Goal: Transaction & Acquisition: Purchase product/service

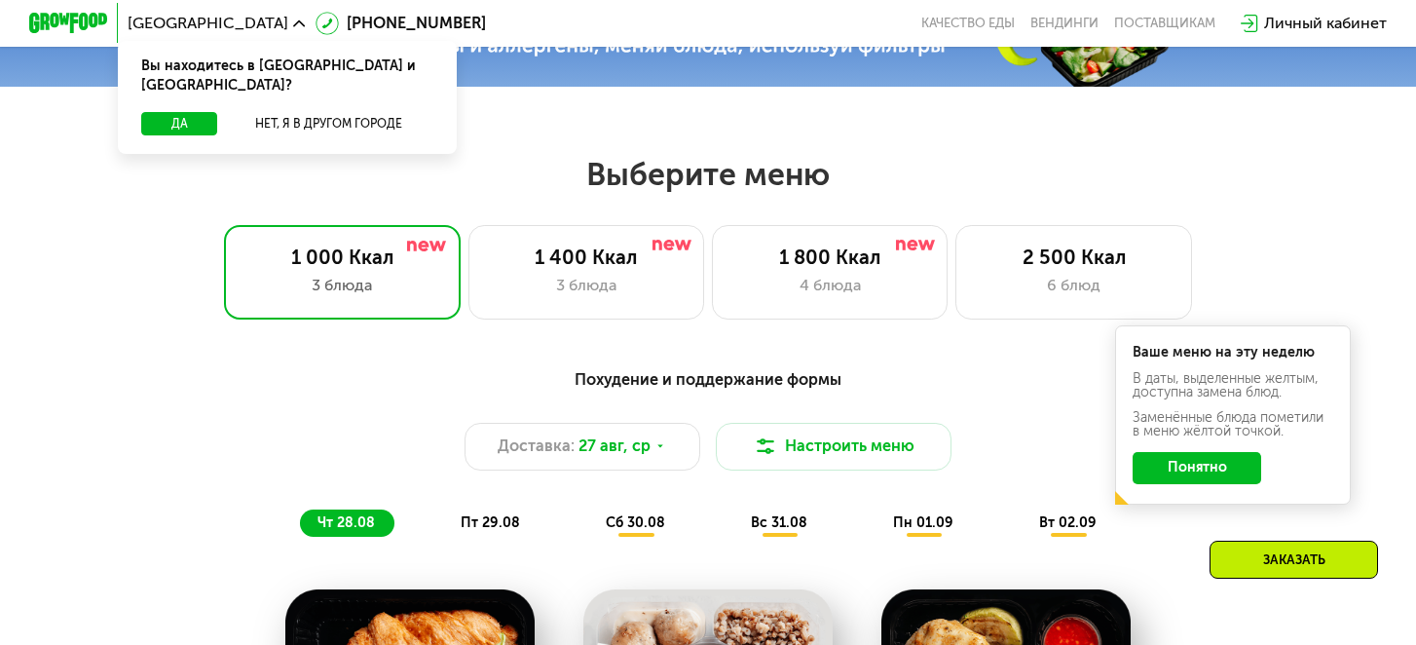
scroll to position [729, 0]
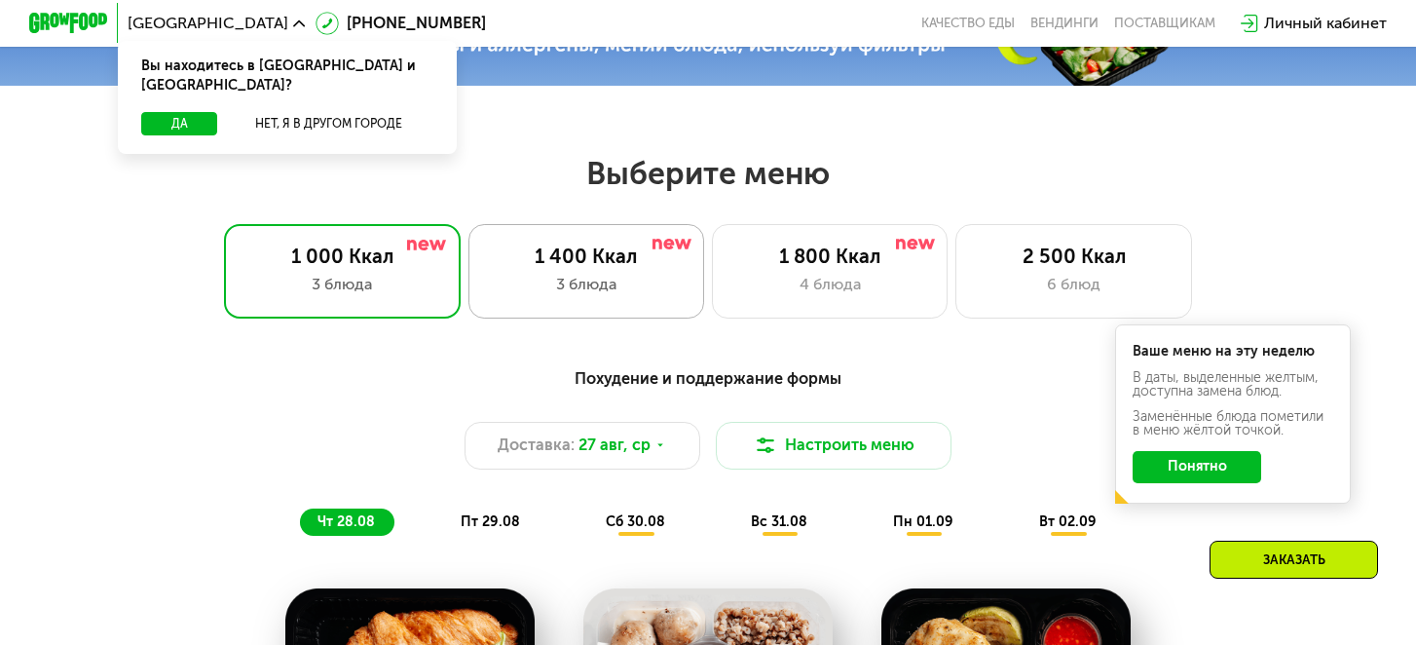
click at [712, 229] on div "1 400 Ккал 3 блюда" at bounding box center [830, 271] width 236 height 94
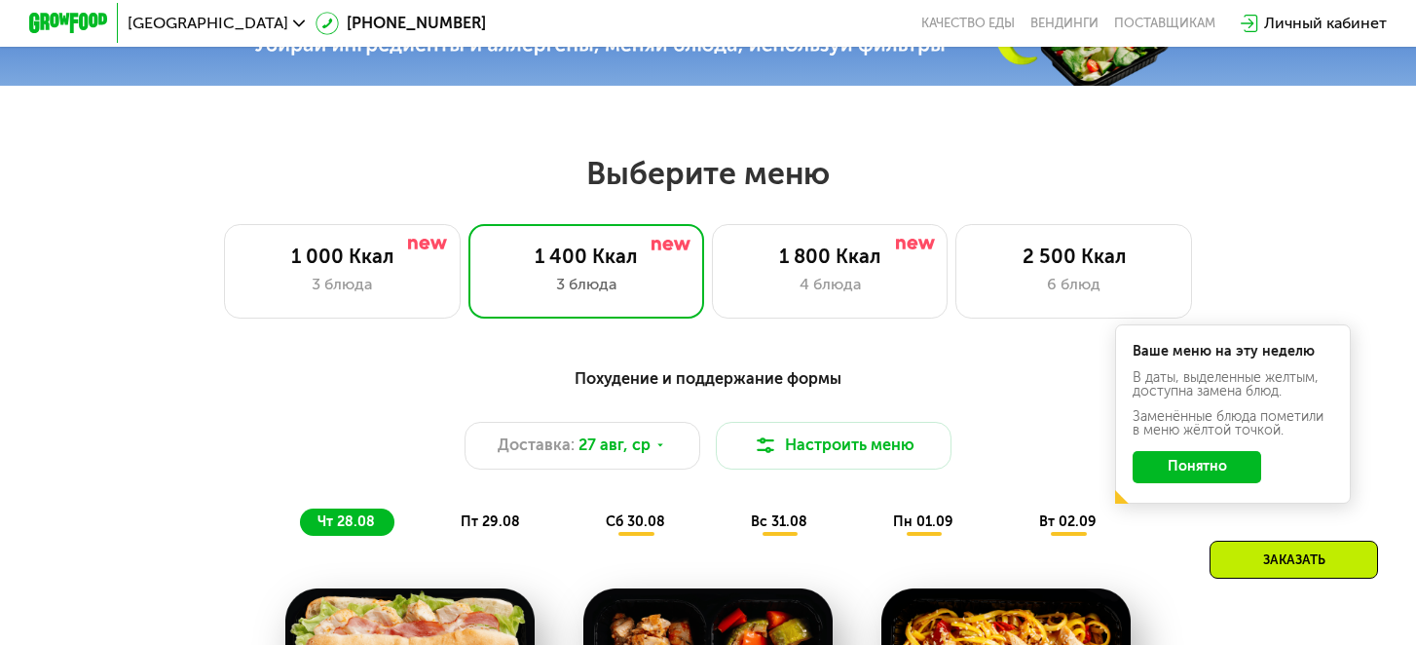
click at [1181, 472] on button "Понятно" at bounding box center [1197, 466] width 129 height 31
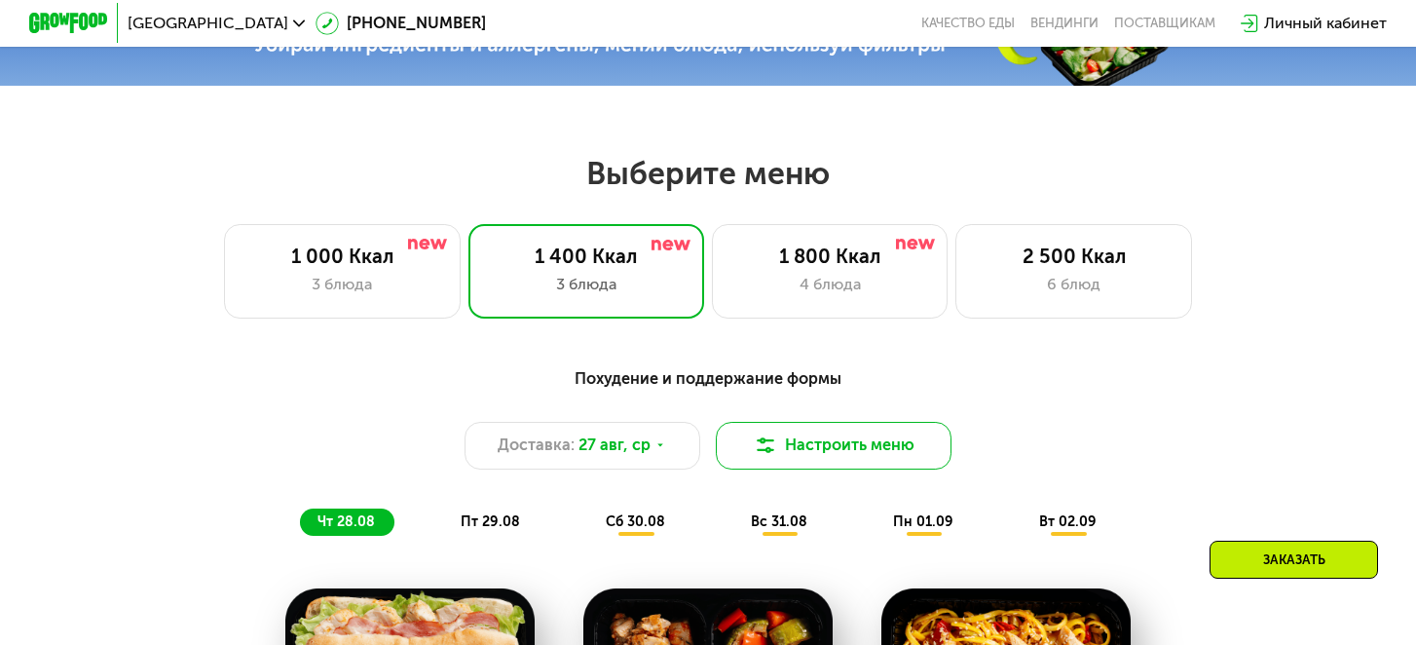
click at [796, 442] on button "Настроить меню" at bounding box center [834, 445] width 236 height 47
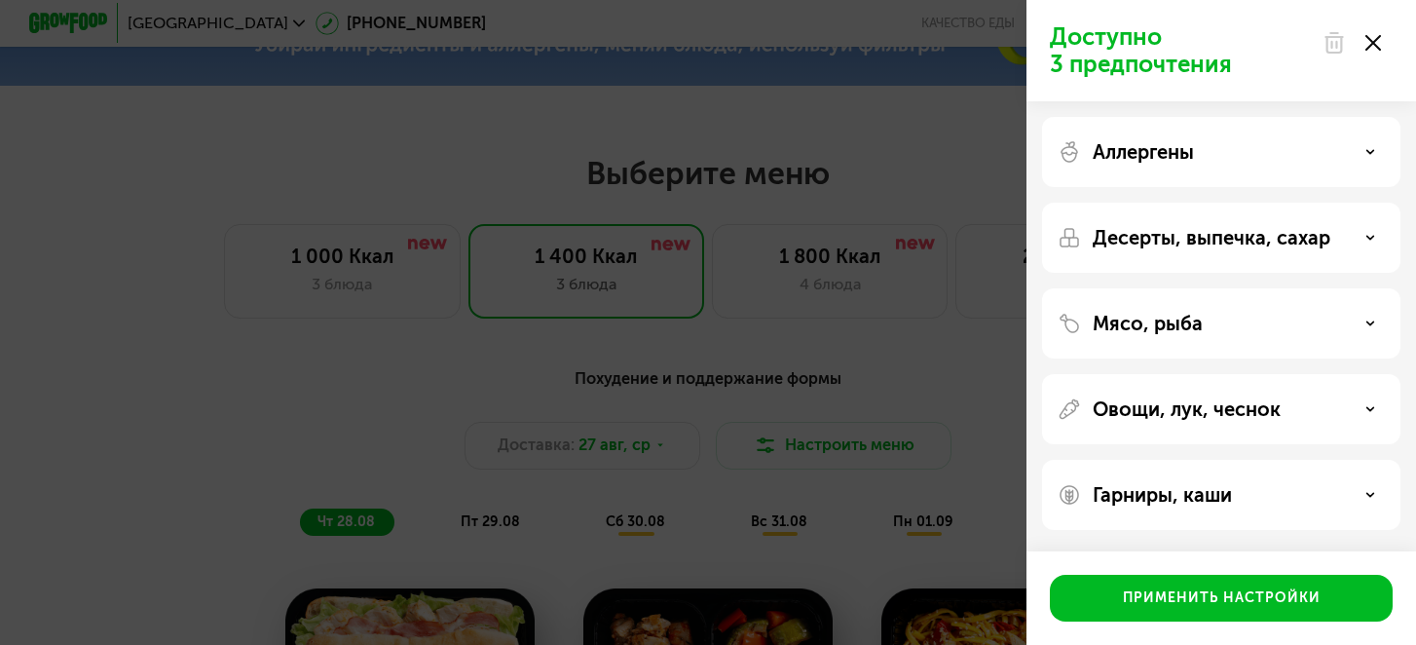
click at [1188, 151] on p "Аллергены" at bounding box center [1143, 151] width 101 height 23
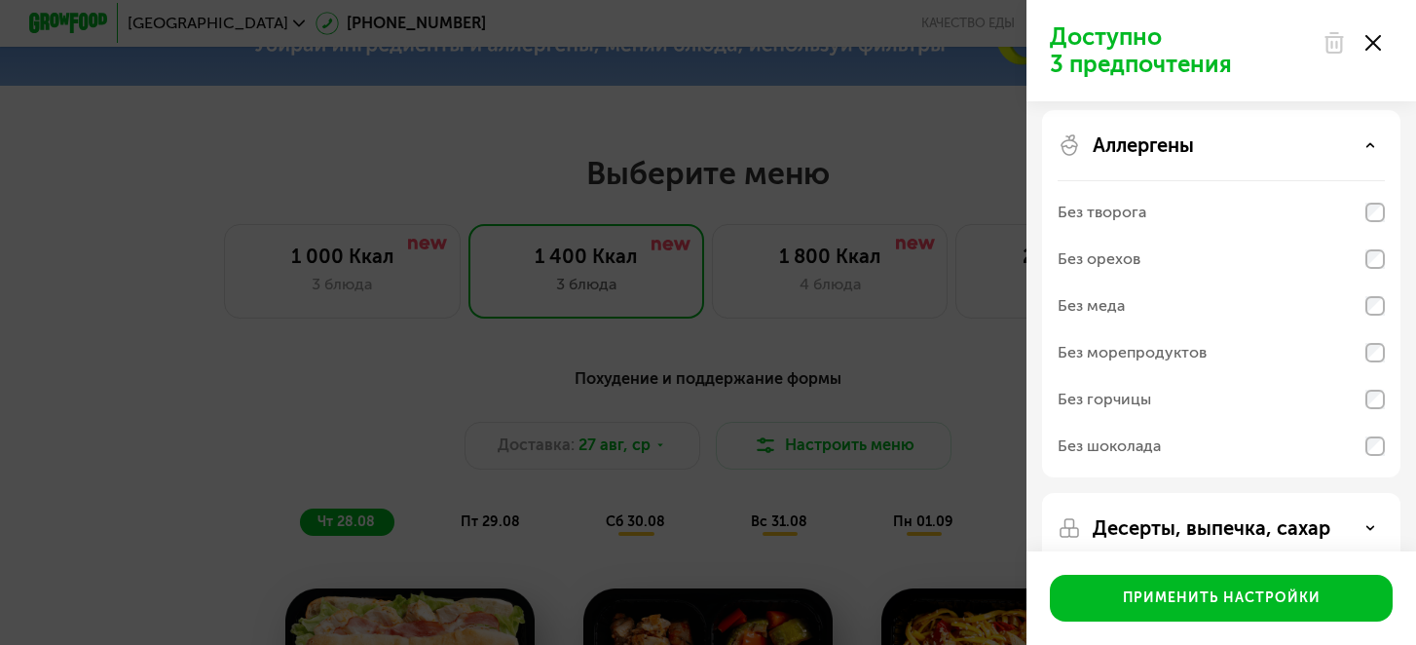
scroll to position [0, 0]
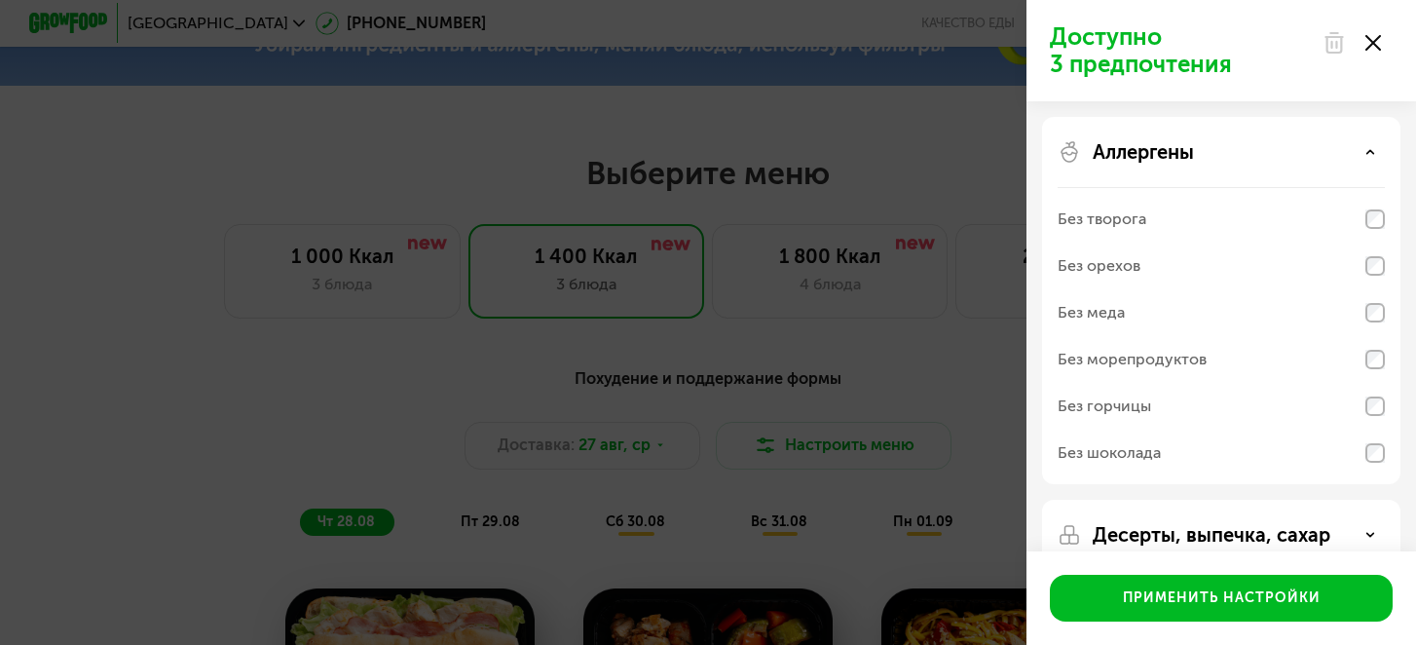
click at [1171, 500] on div "Аллергены Без творога Без орехов Без меда Без морепродуктов Без горчицы Без шок…" at bounding box center [1221, 535] width 358 height 70
click at [1162, 500] on div "Аллергены Без творога Без орехов Без меда Без морепродуктов Без горчицы Без шок…" at bounding box center [1221, 535] width 358 height 70
click at [1161, 155] on p "Аллергены" at bounding box center [1143, 151] width 101 height 23
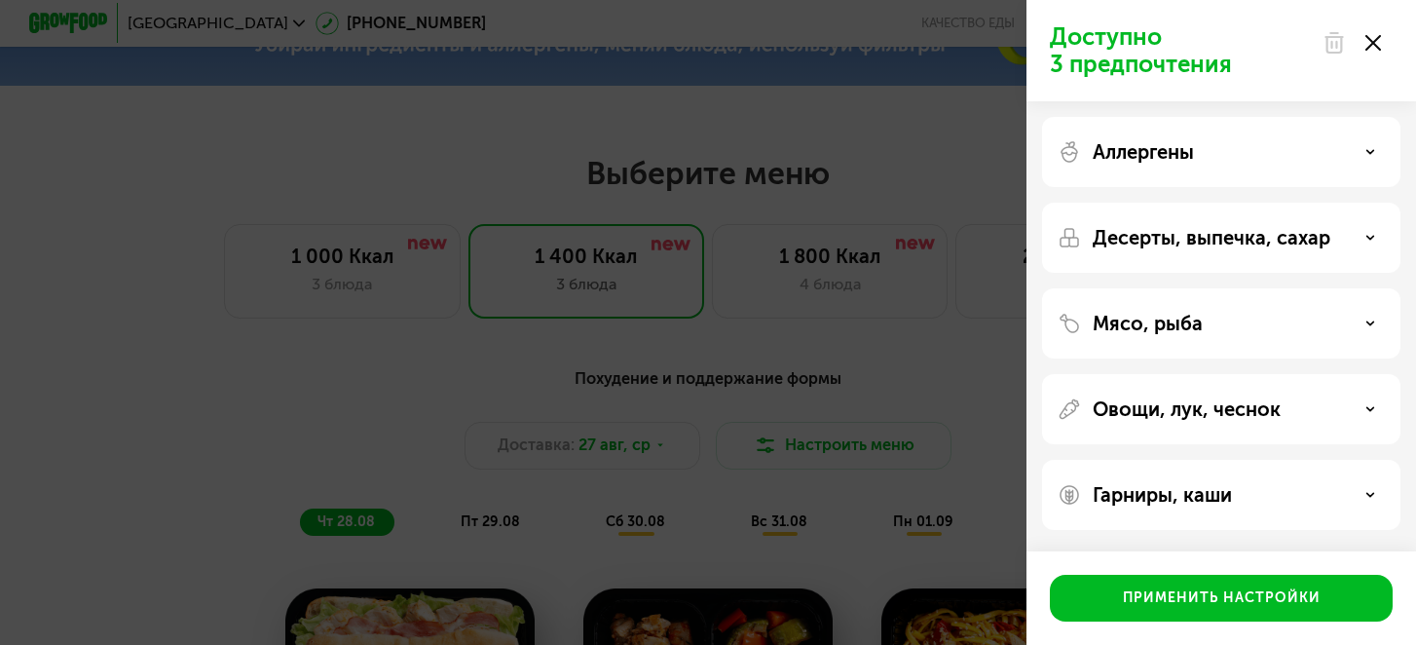
click at [1197, 243] on p "Десерты, выпечка, сахар" at bounding box center [1212, 237] width 238 height 23
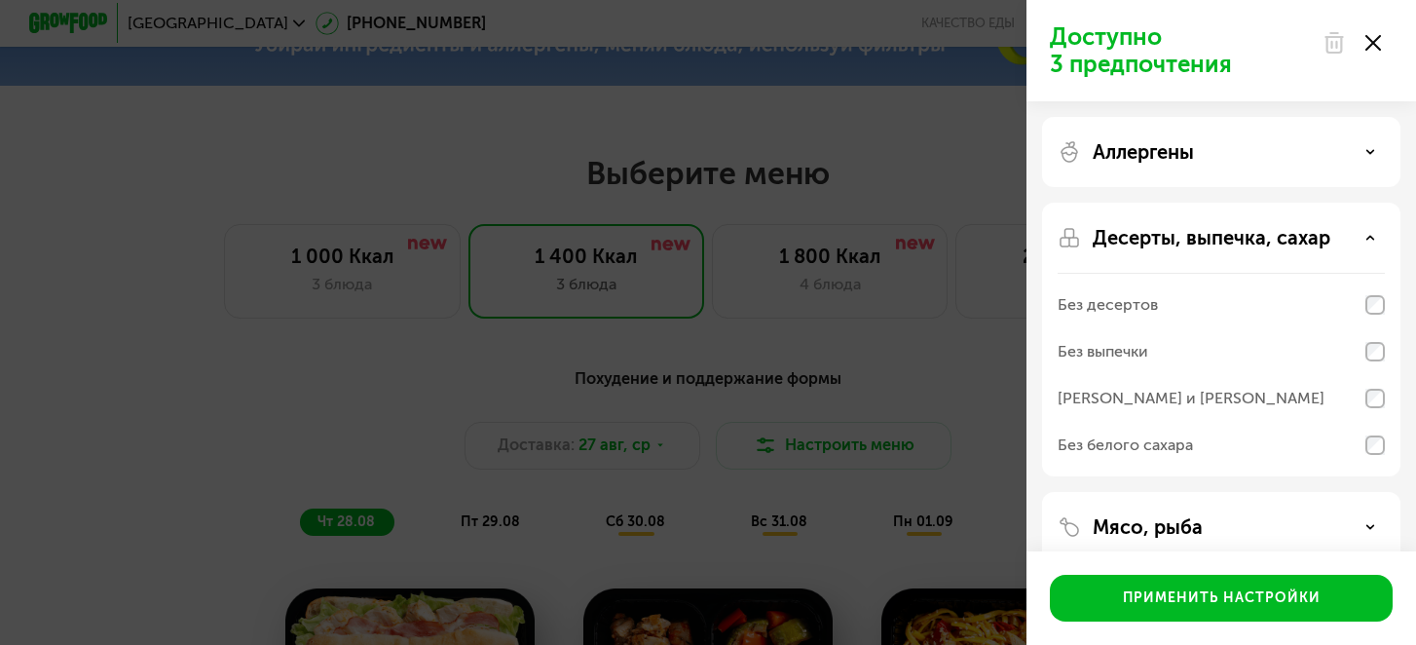
click at [1197, 243] on p "Десерты, выпечка, сахар" at bounding box center [1212, 237] width 238 height 23
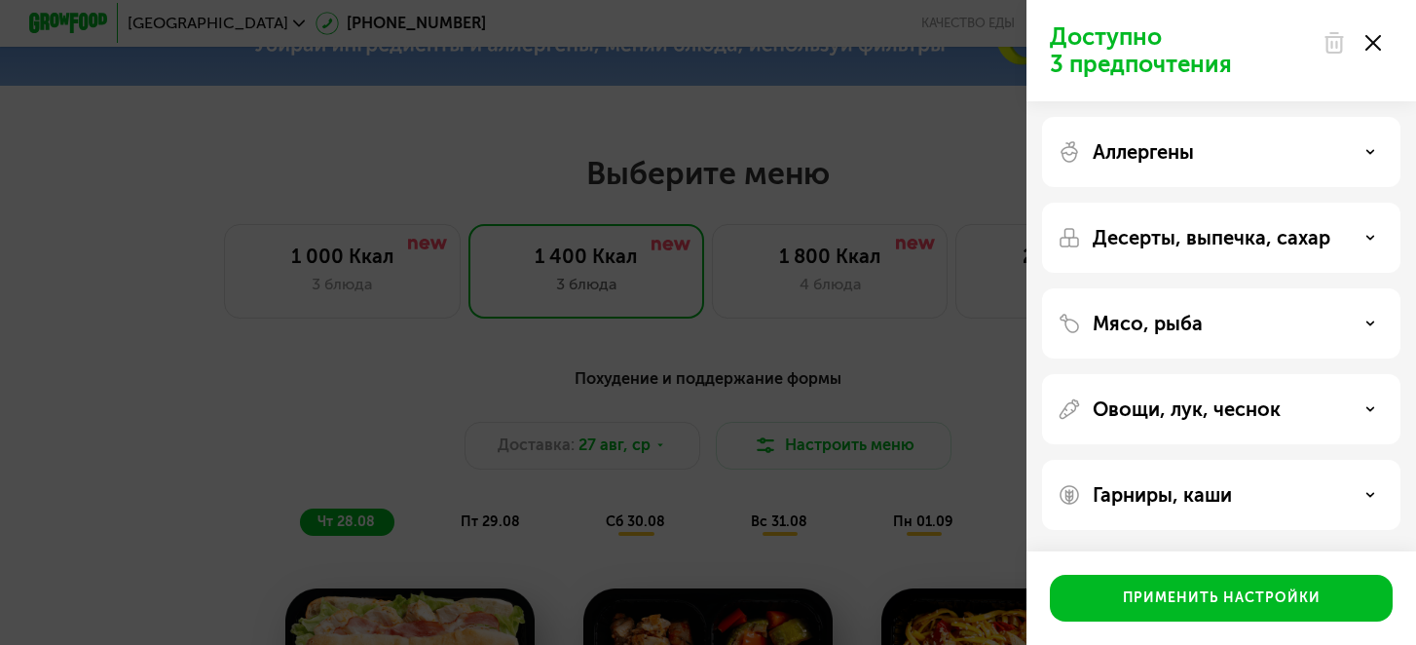
click at [1147, 374] on div "Мясо, рыба" at bounding box center [1221, 409] width 358 height 70
click at [1136, 374] on div "Мясо, рыба" at bounding box center [1221, 409] width 358 height 70
click at [1142, 327] on p "Мясо, рыба" at bounding box center [1148, 323] width 110 height 23
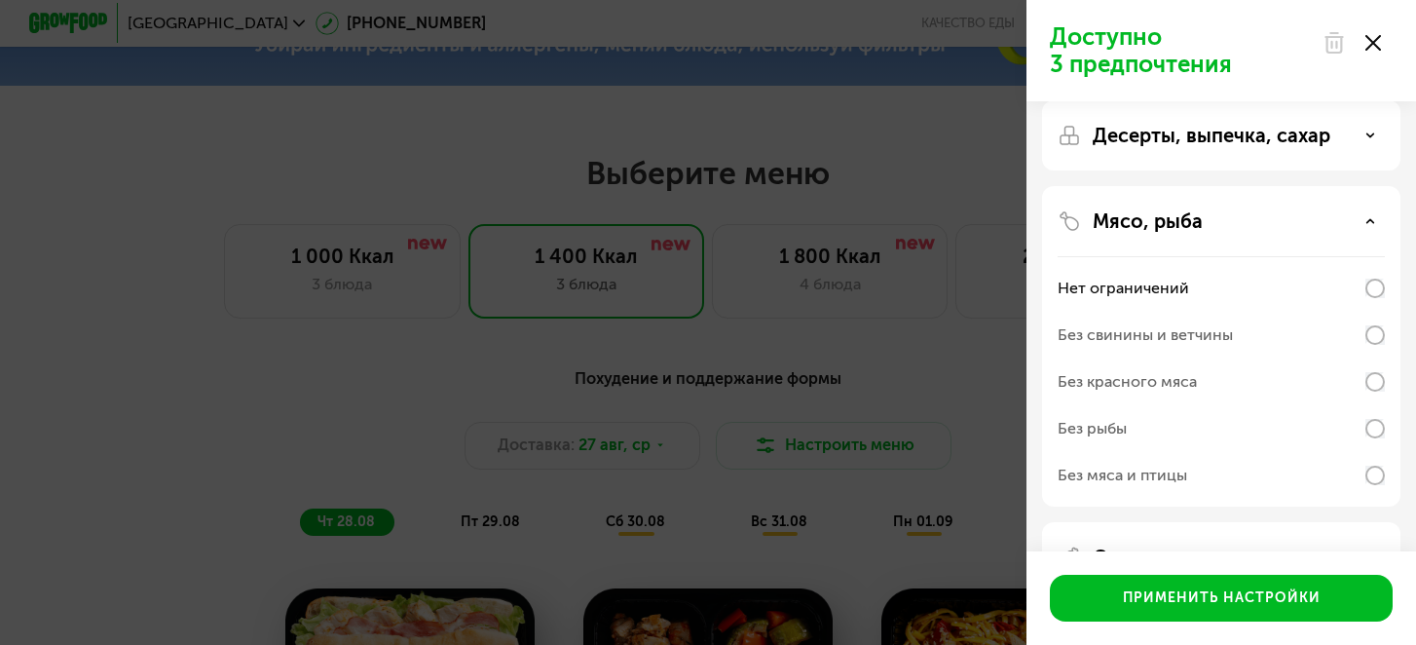
scroll to position [103, 0]
click at [1363, 357] on div "Без свинины и ветчины" at bounding box center [1221, 380] width 327 height 47
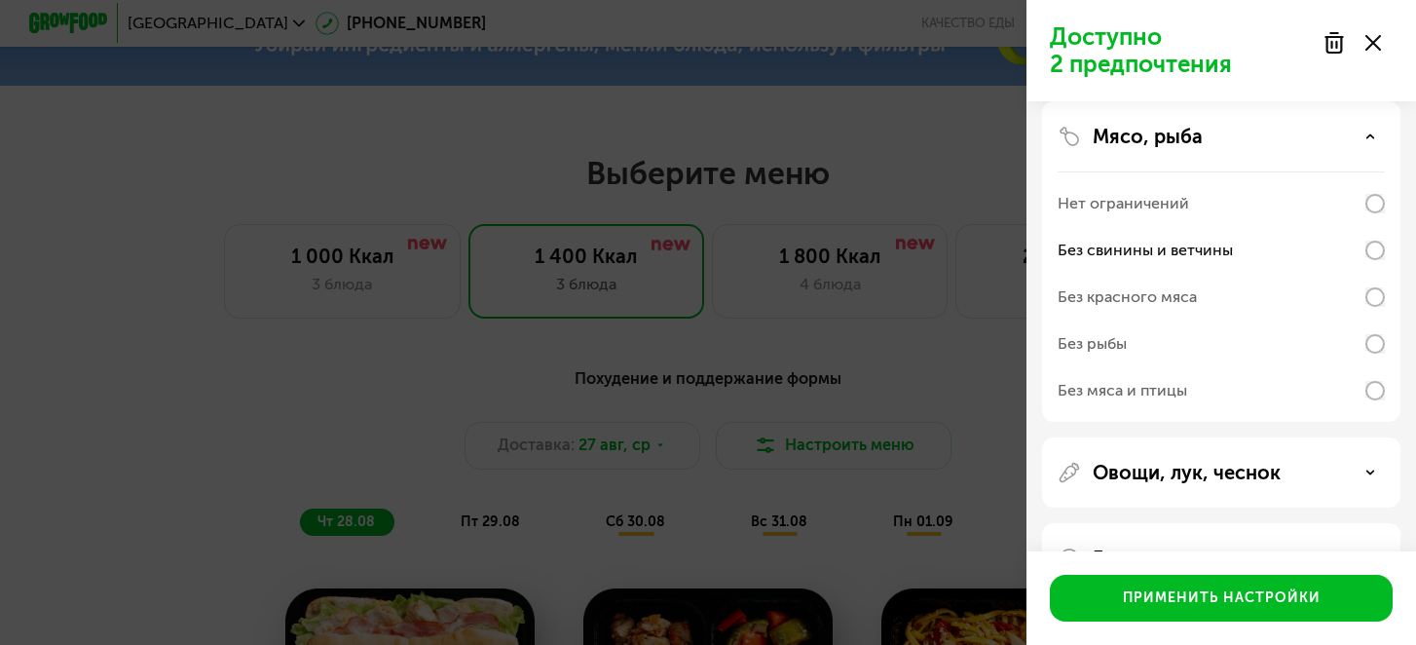
scroll to position [248, 0]
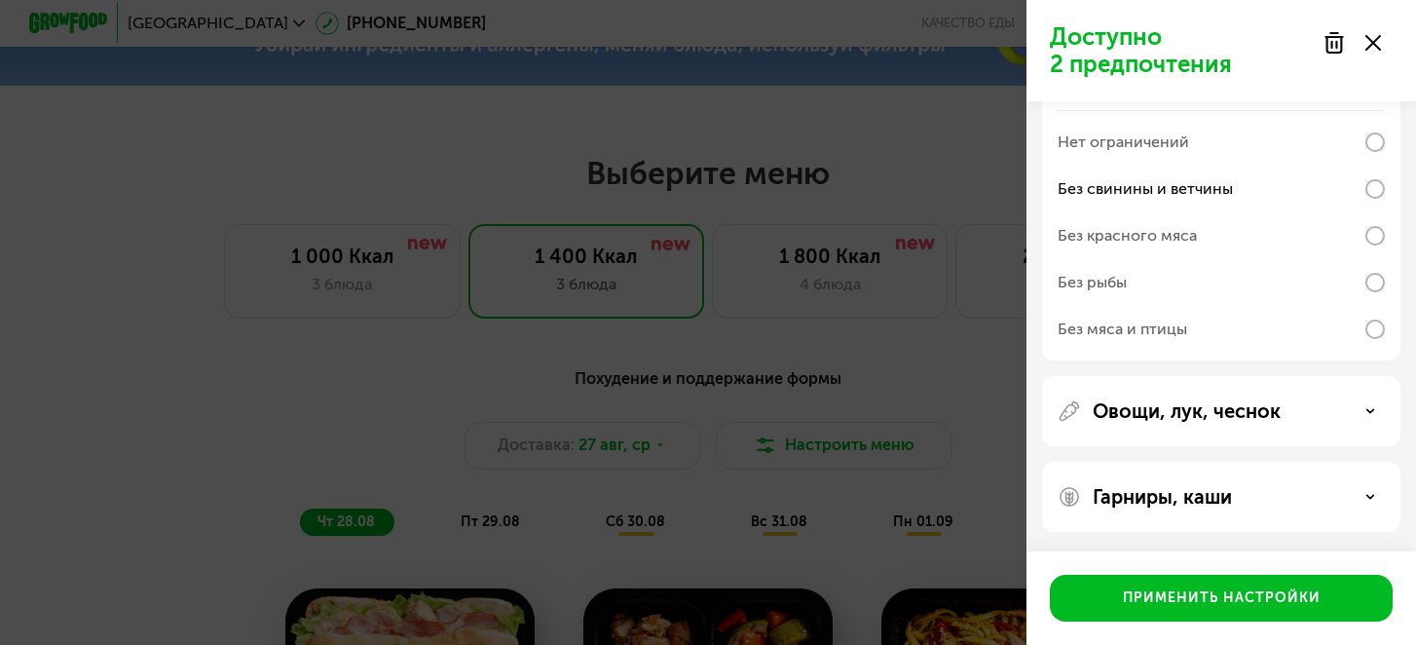
click at [1224, 462] on div "Овощи, лук, чеснок" at bounding box center [1221, 497] width 358 height 70
click at [1216, 415] on p "Овощи, лук, чеснок" at bounding box center [1187, 410] width 188 height 23
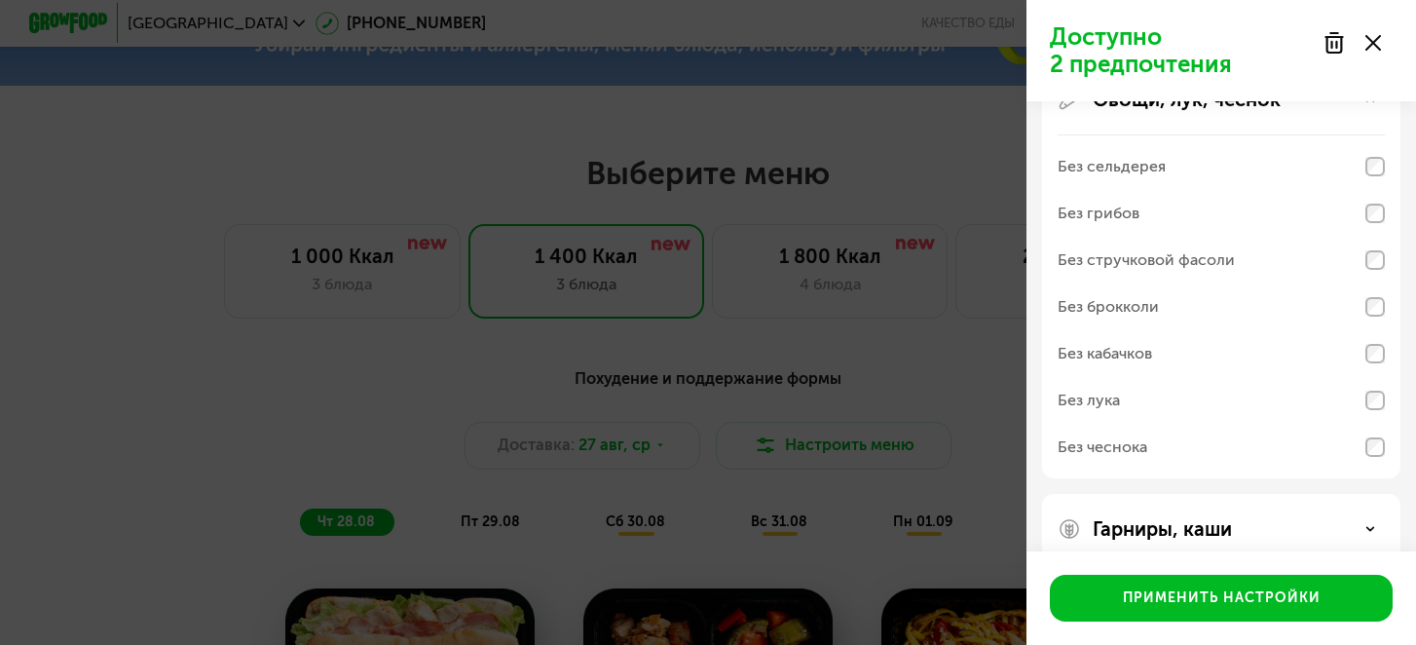
scroll to position [592, 0]
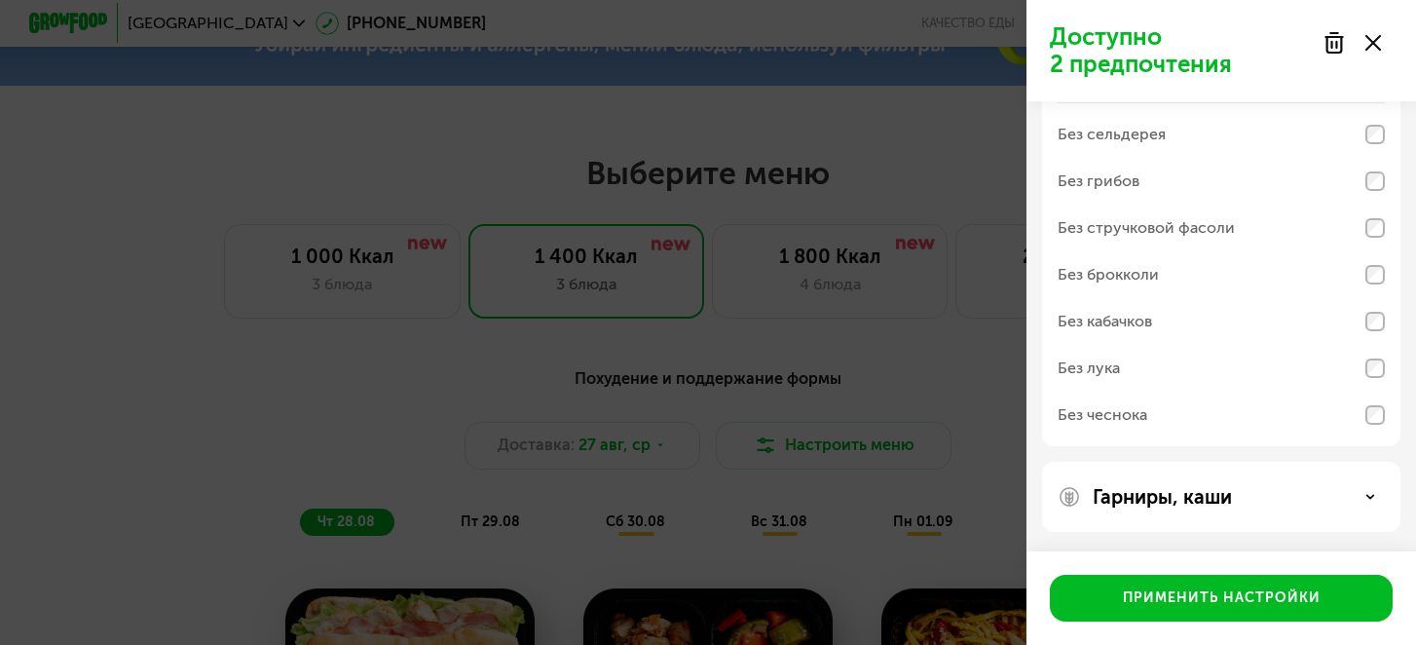
click at [1213, 499] on p "Гарниры, каши" at bounding box center [1162, 496] width 139 height 23
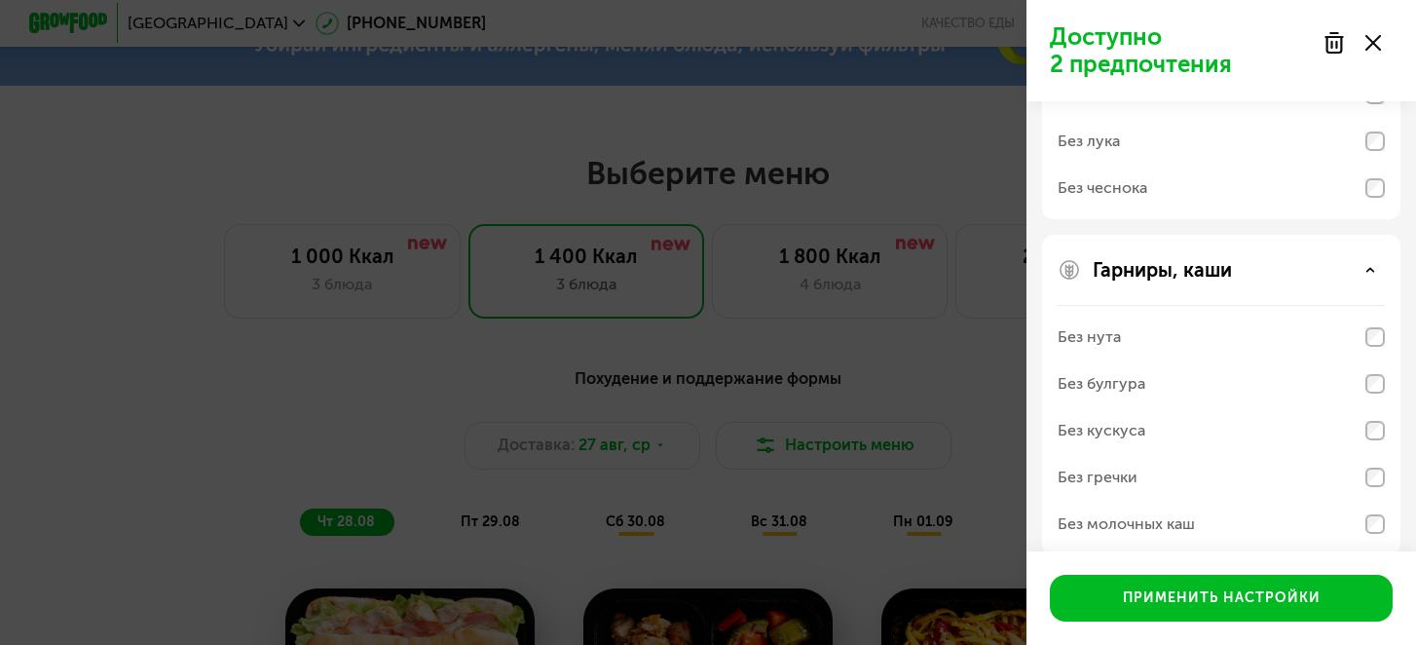
scroll to position [842, 0]
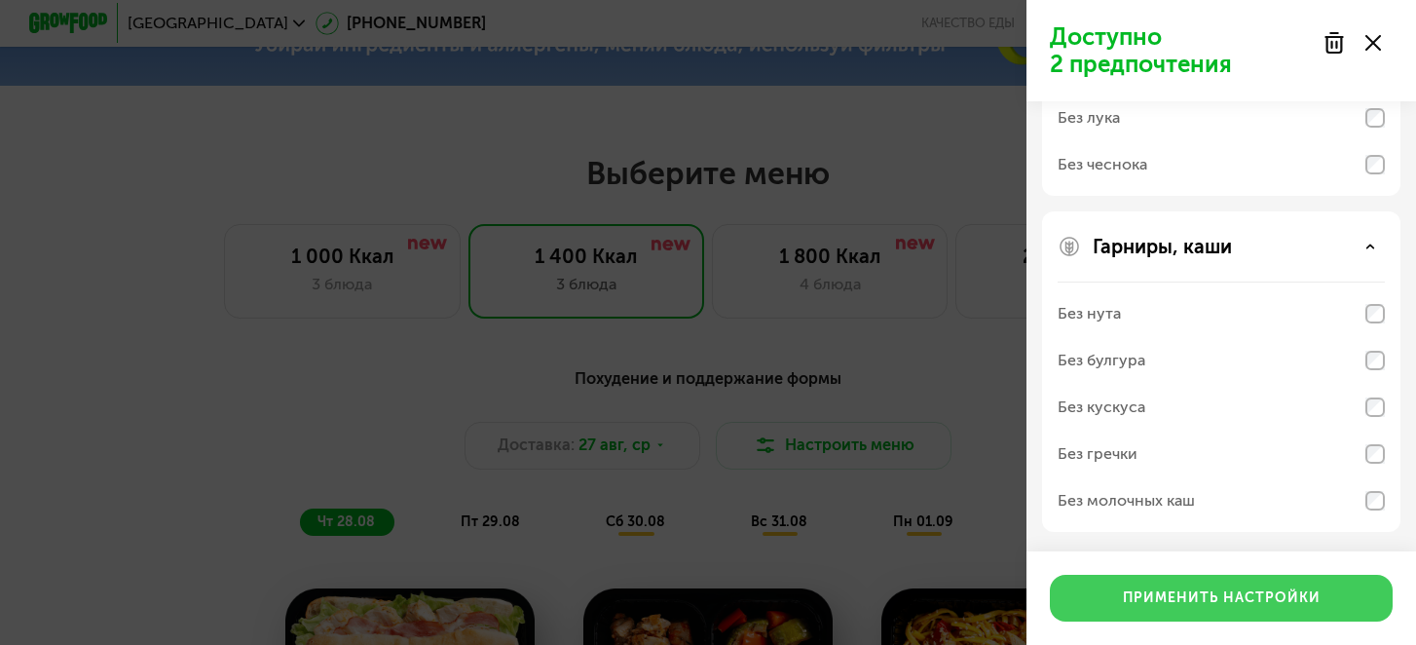
click at [1189, 576] on button "Применить настройки" at bounding box center [1221, 598] width 343 height 47
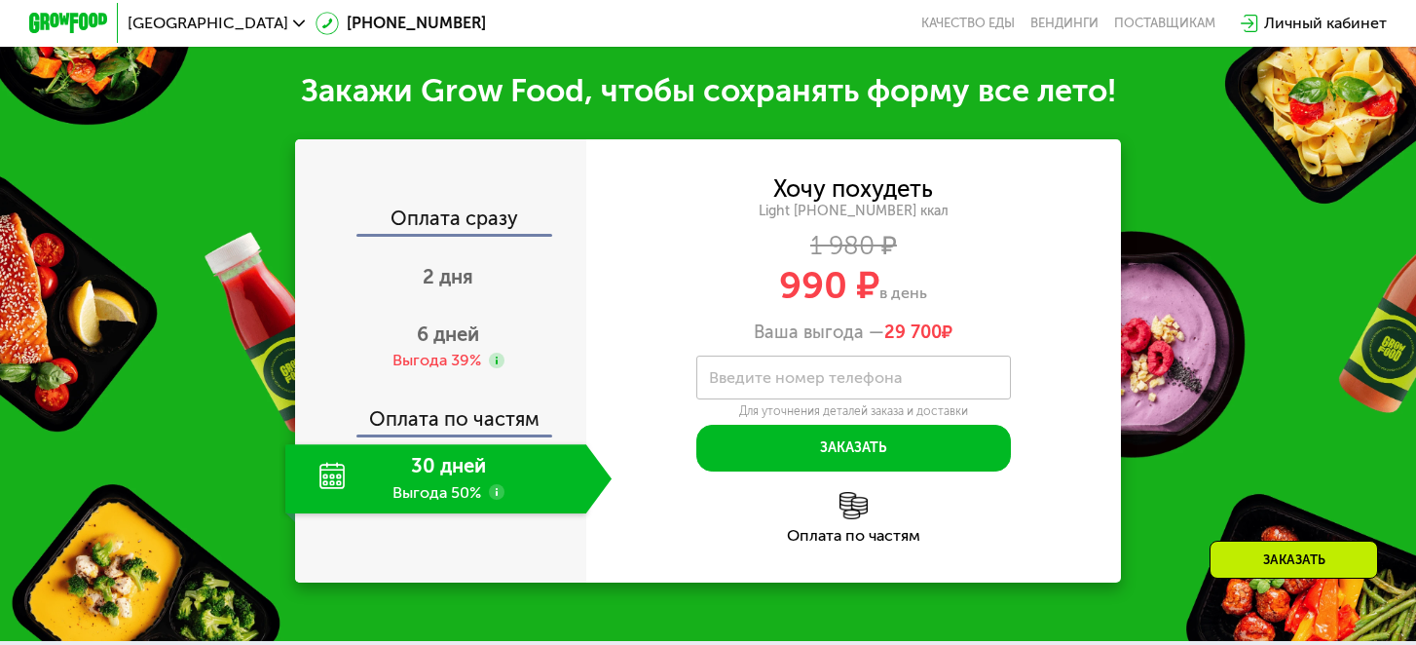
scroll to position [1936, 0]
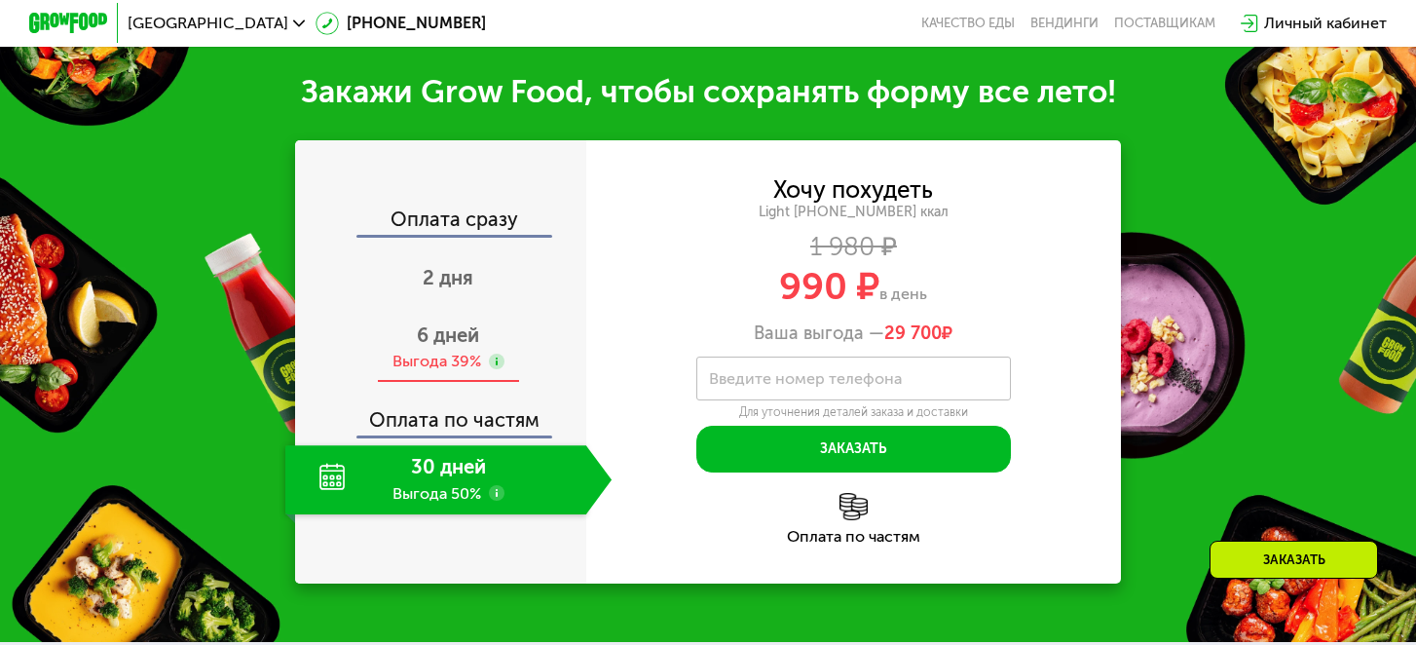
click at [459, 331] on span "6 дней" at bounding box center [448, 334] width 62 height 23
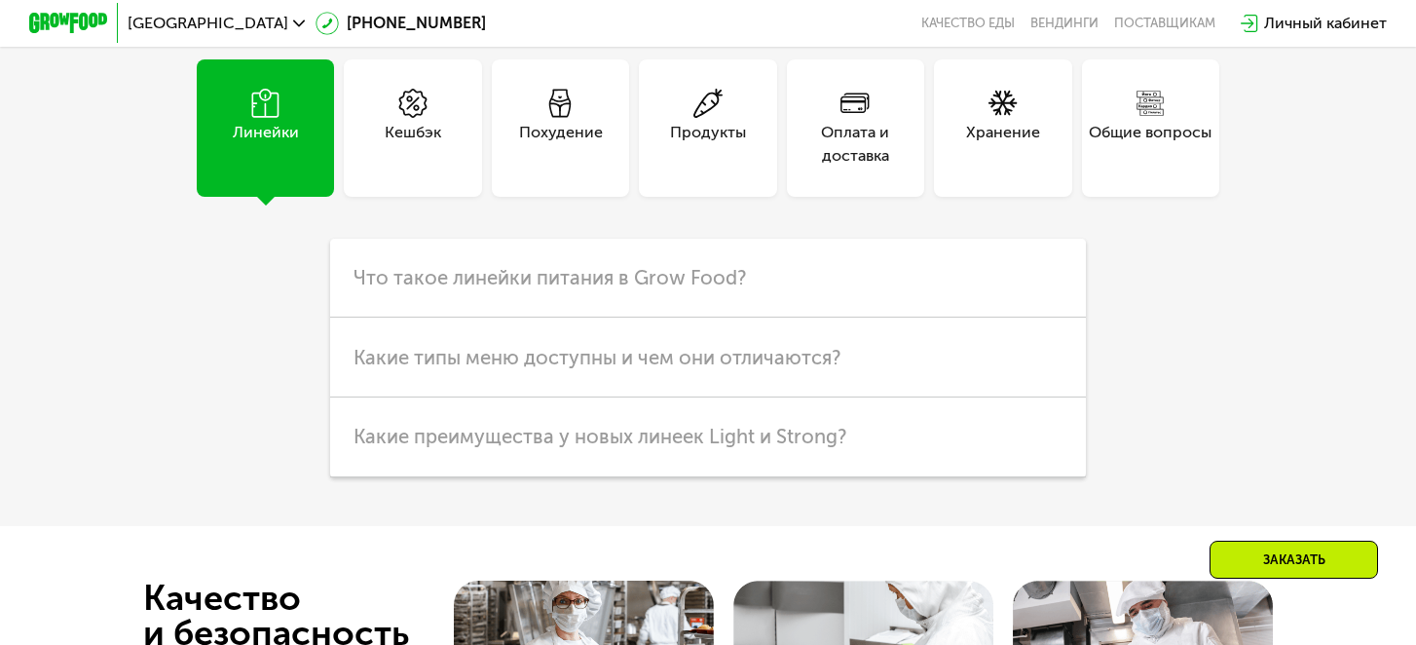
scroll to position [4850, 0]
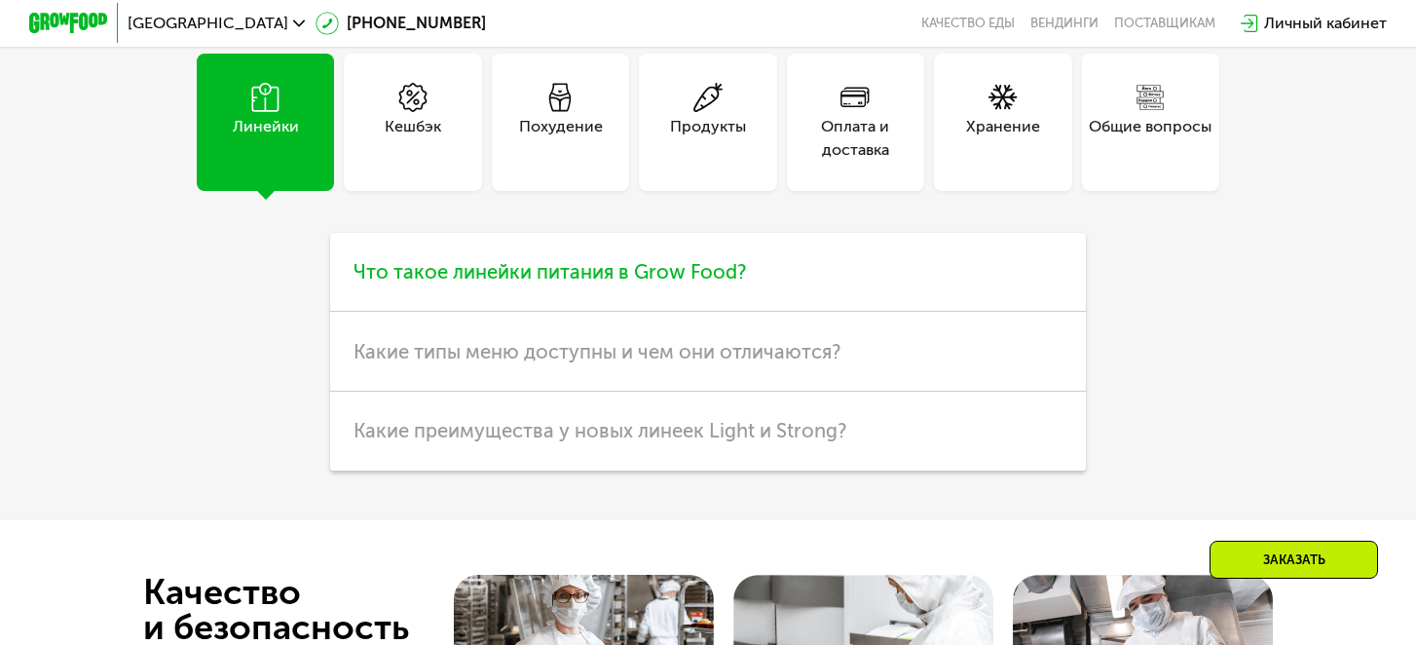
click at [606, 260] on span "Что такое линейки питания в Grow Food?" at bounding box center [550, 271] width 392 height 23
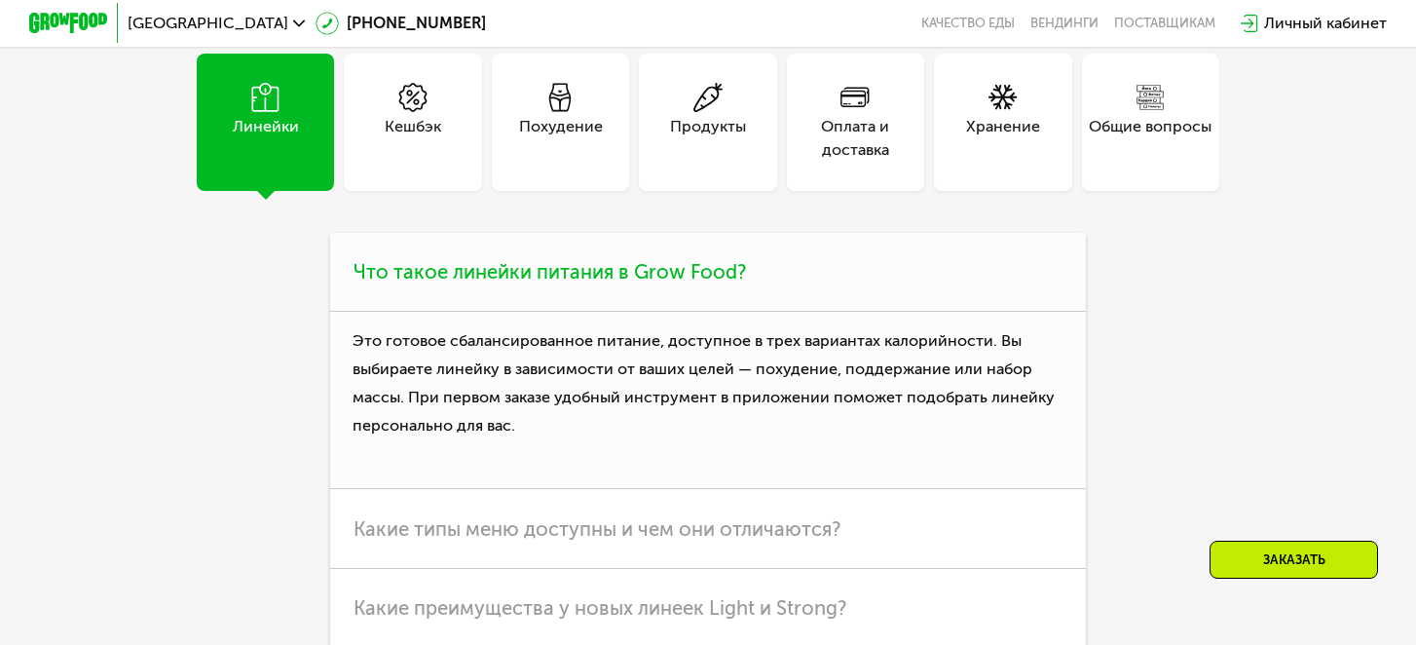
click at [606, 260] on span "Что такое линейки питания в Grow Food?" at bounding box center [550, 271] width 392 height 23
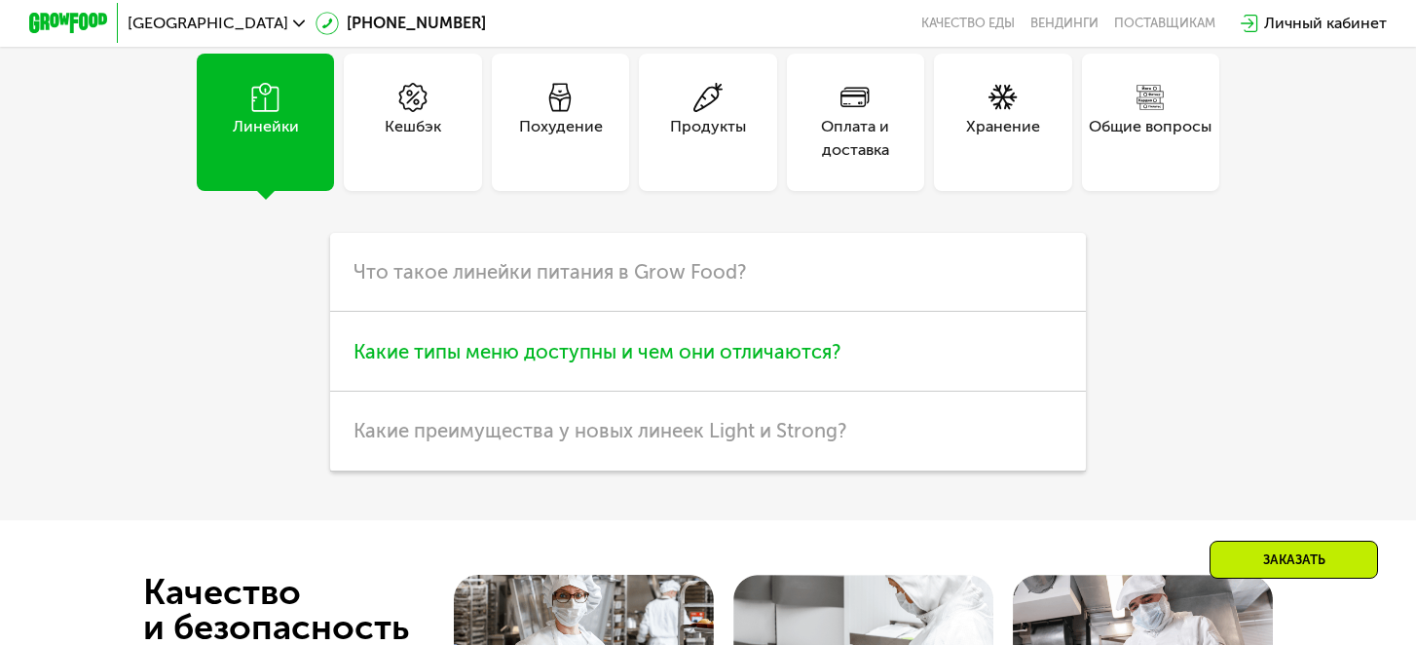
click at [579, 340] on span "Какие типы меню доступны и чем они отличаются?" at bounding box center [597, 351] width 487 height 23
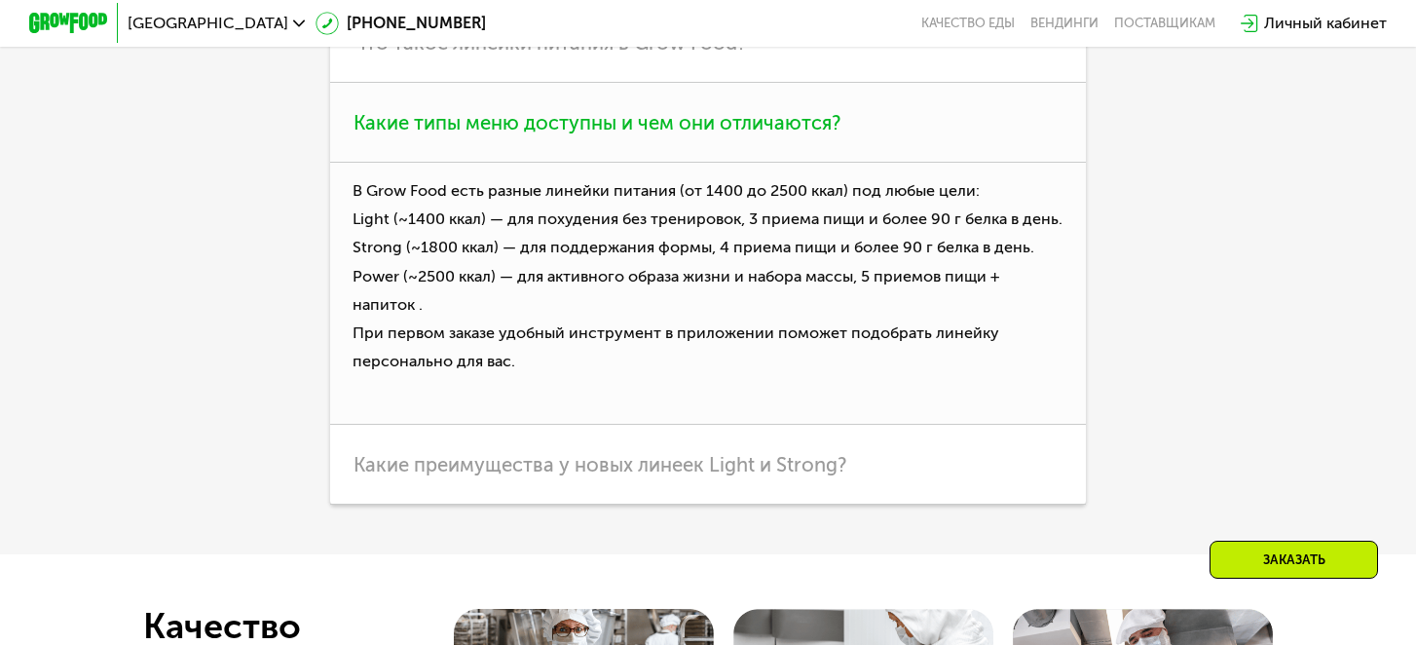
scroll to position [5091, 0]
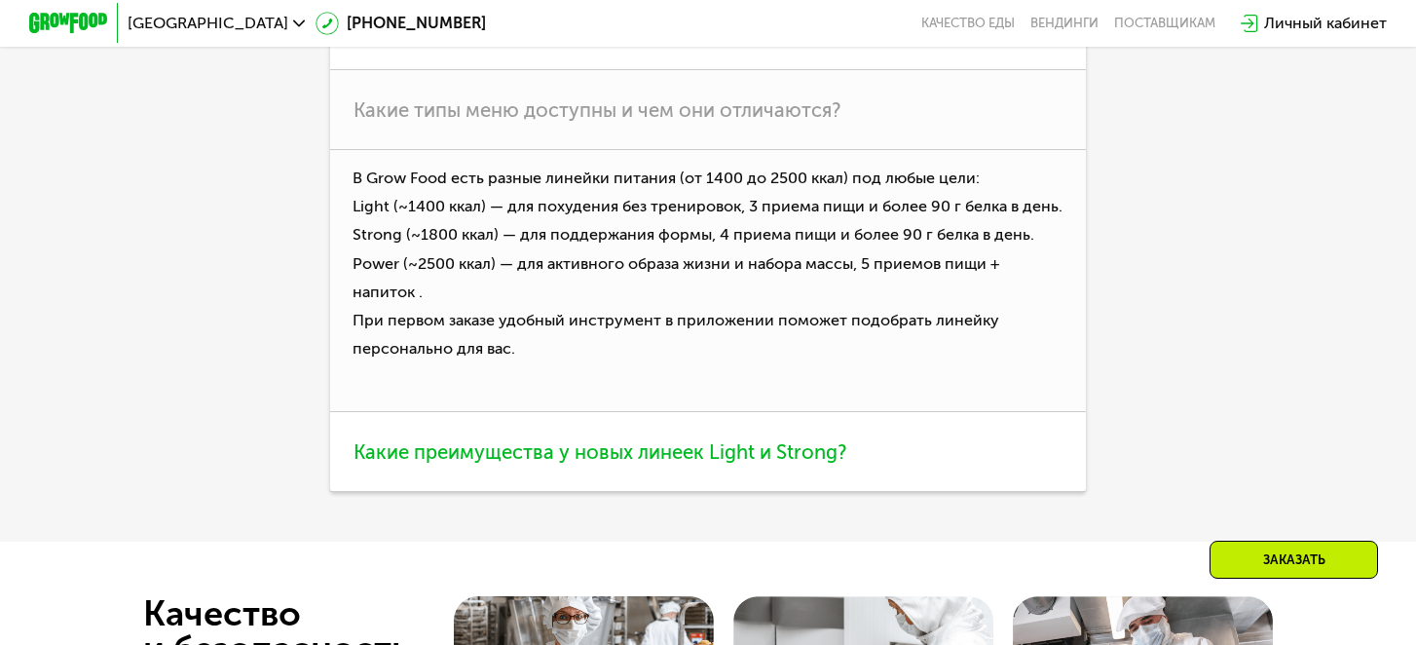
click at [657, 431] on h3 "Какие преимущества у новых линеек Light и Strong?" at bounding box center [707, 452] width 755 height 80
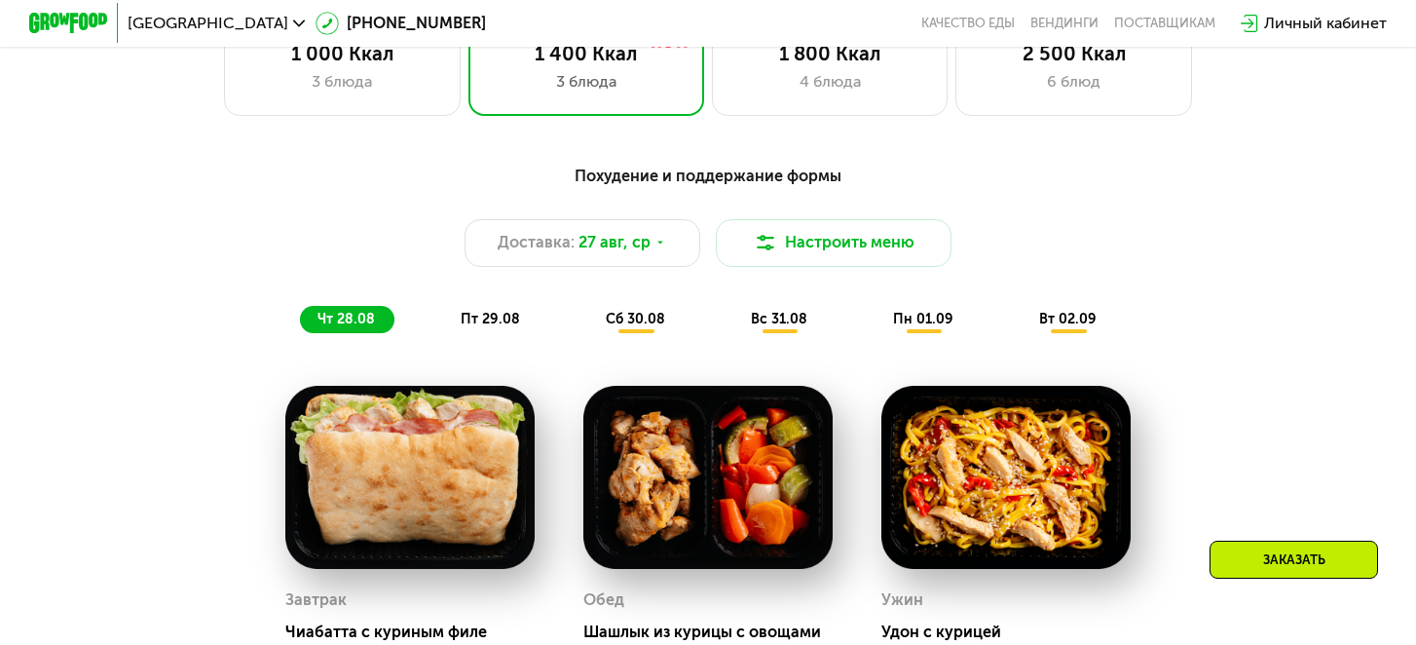
scroll to position [971, 0]
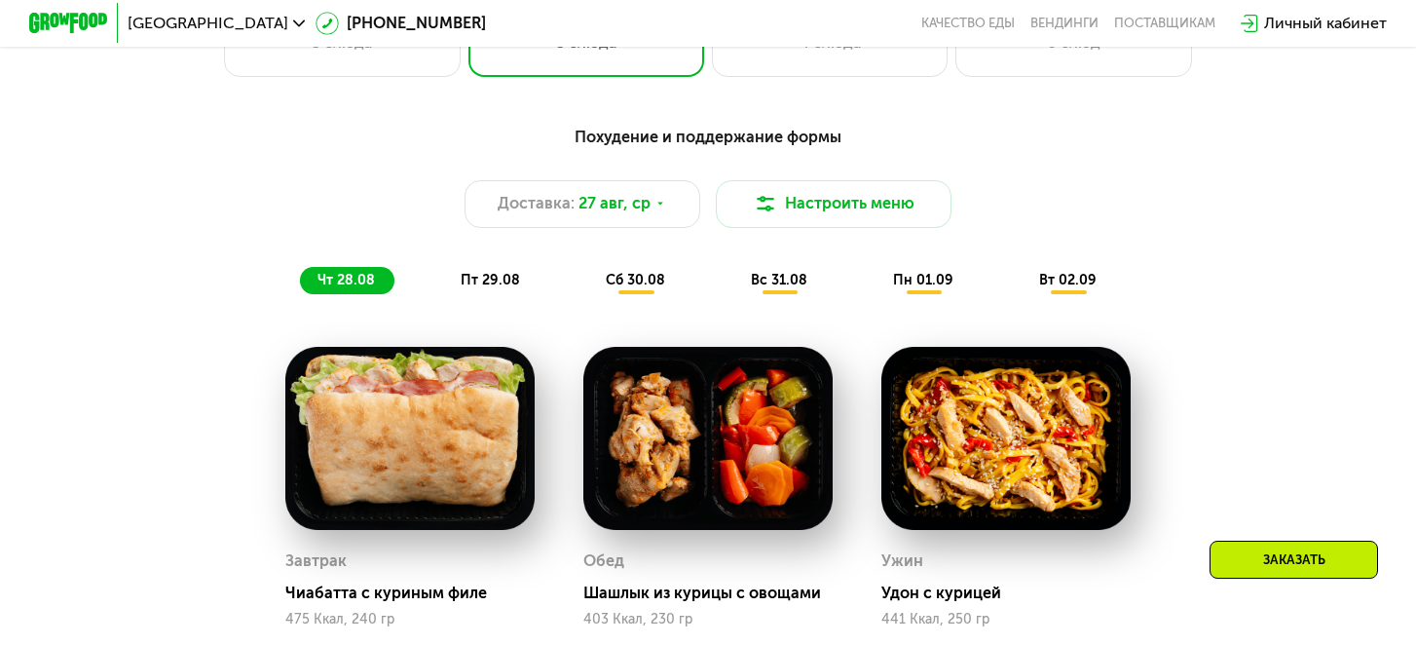
click at [478, 284] on span "пт 29.08" at bounding box center [490, 280] width 59 height 17
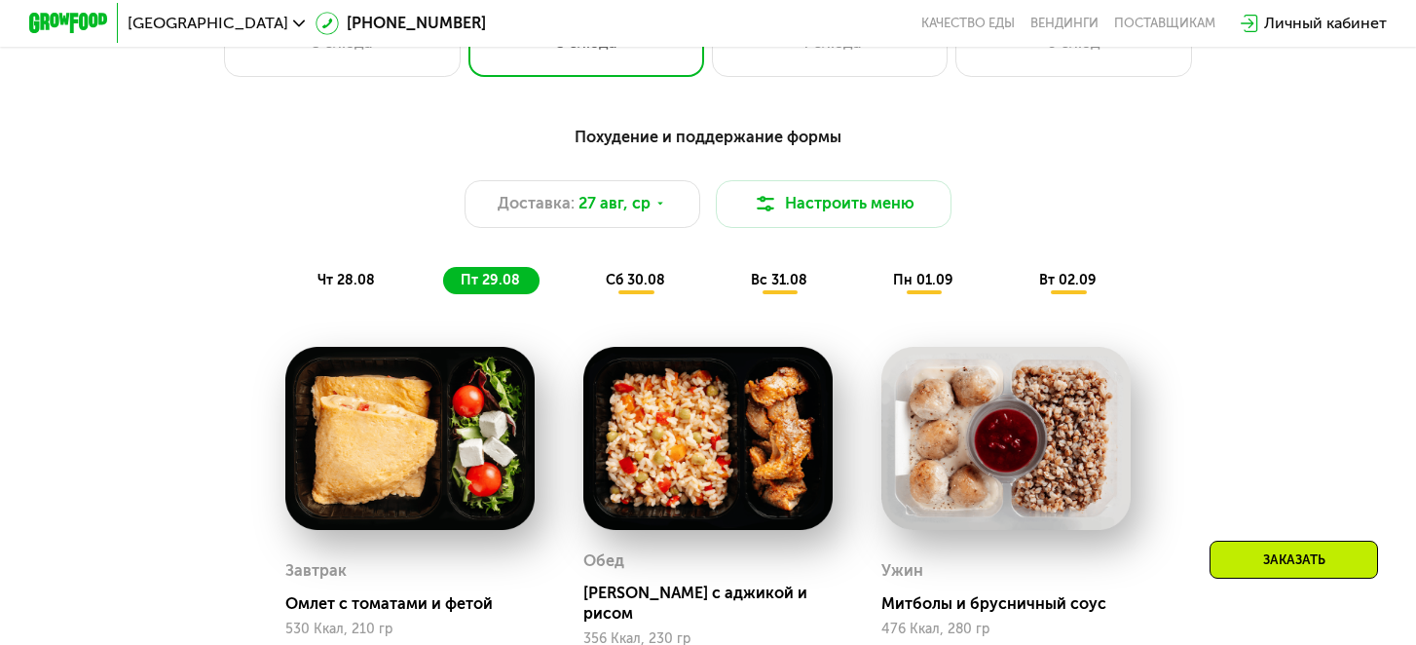
click at [733, 291] on div "сб 30.08" at bounding box center [779, 280] width 93 height 27
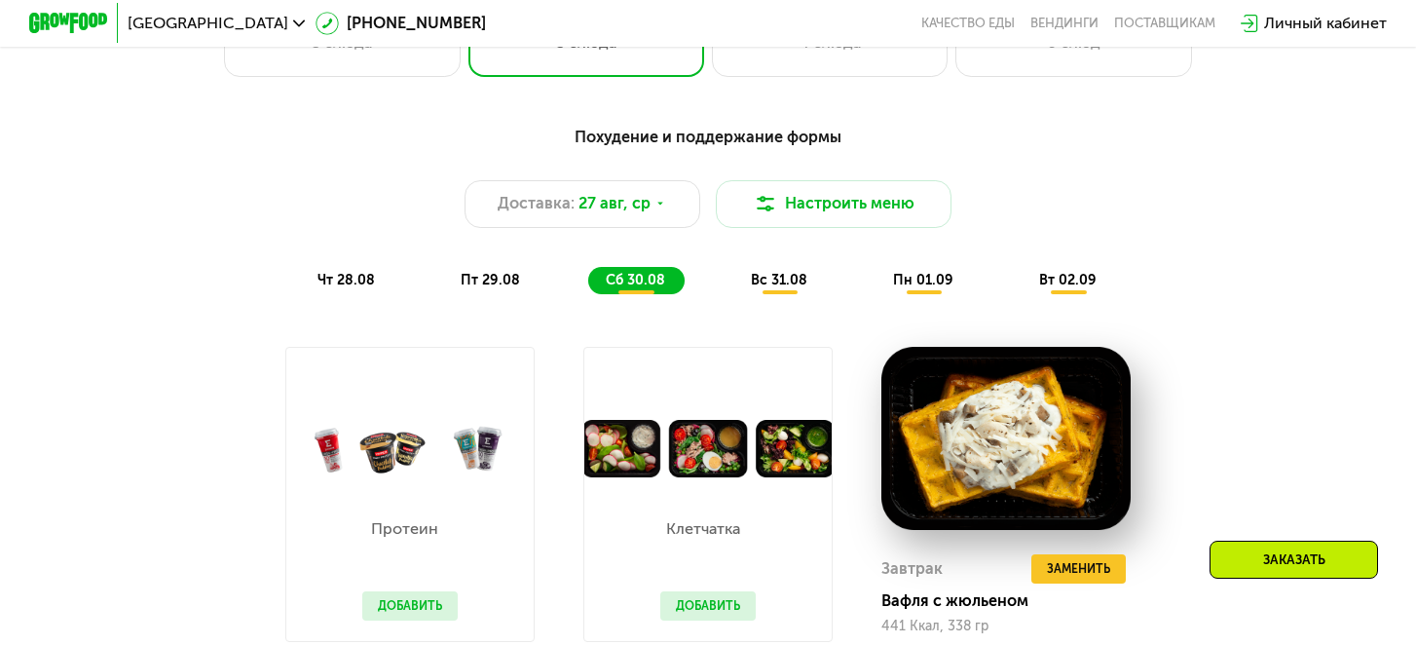
click at [493, 286] on span "пт 29.08" at bounding box center [490, 280] width 59 height 17
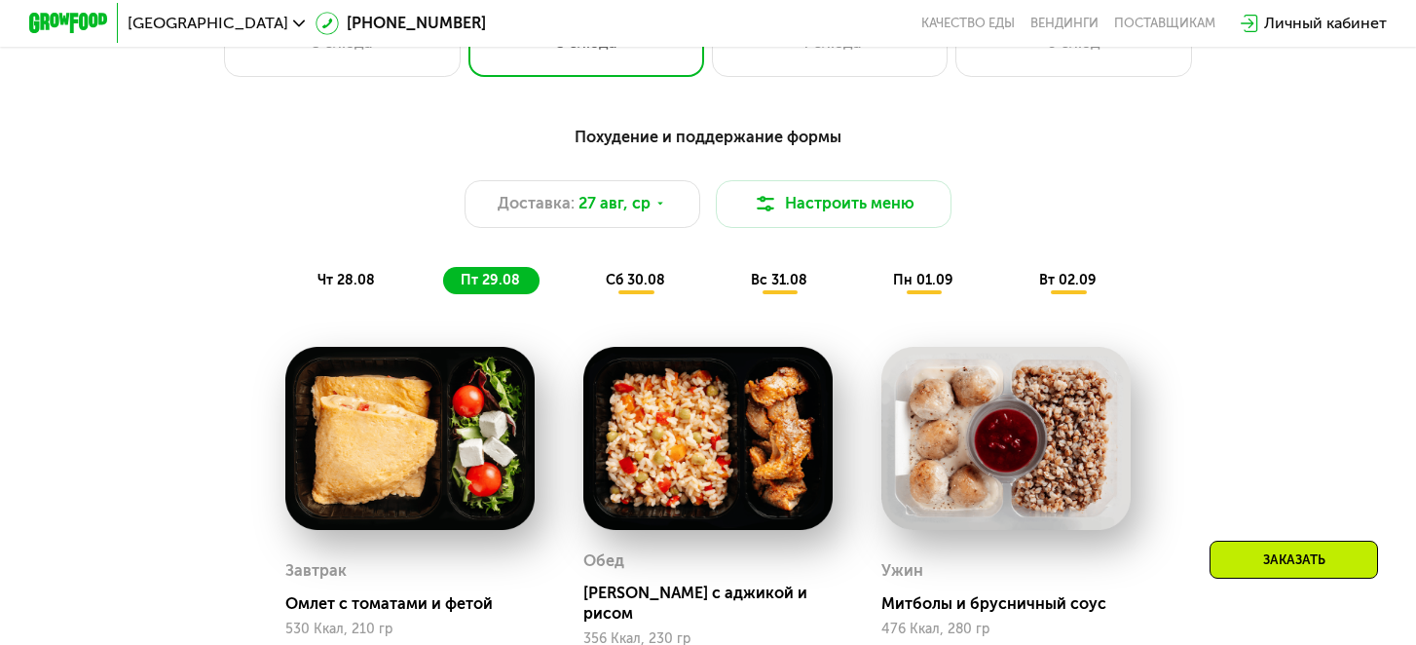
click at [770, 282] on span "вс 31.08" at bounding box center [779, 280] width 56 height 17
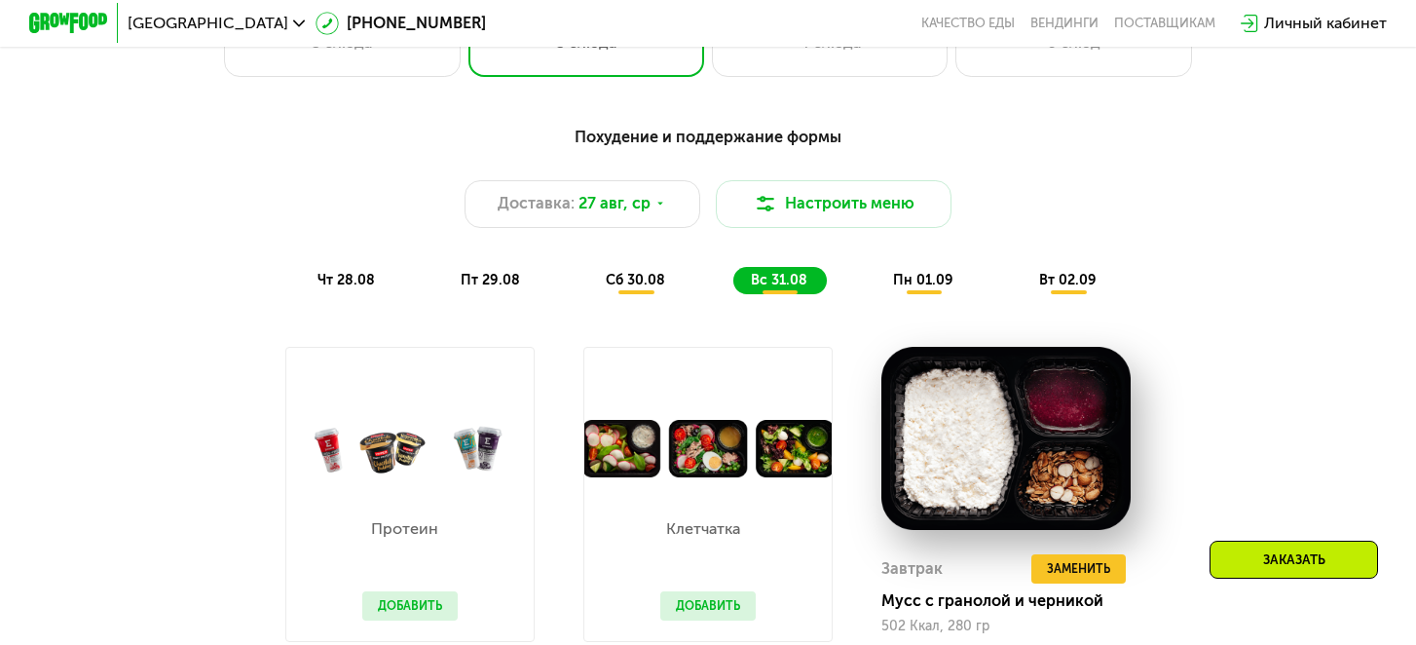
click at [621, 282] on span "сб 30.08" at bounding box center [635, 280] width 59 height 17
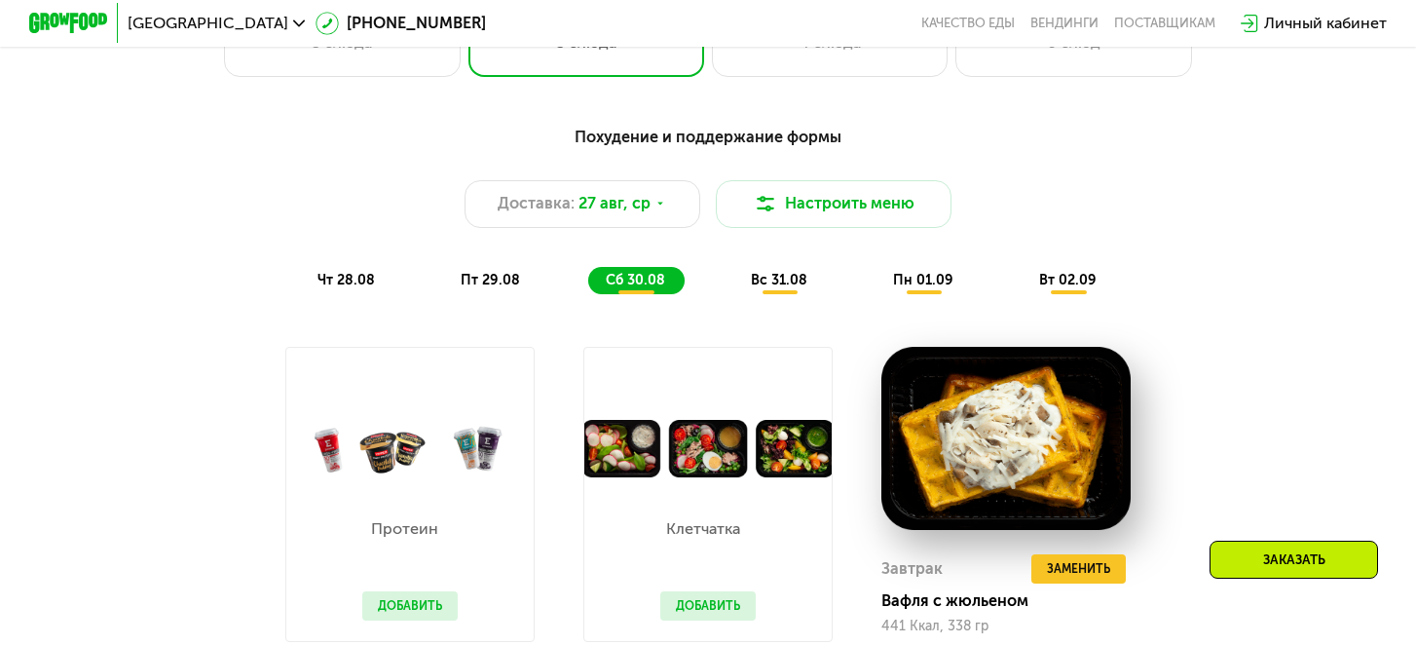
click at [762, 285] on span "вс 31.08" at bounding box center [779, 280] width 56 height 17
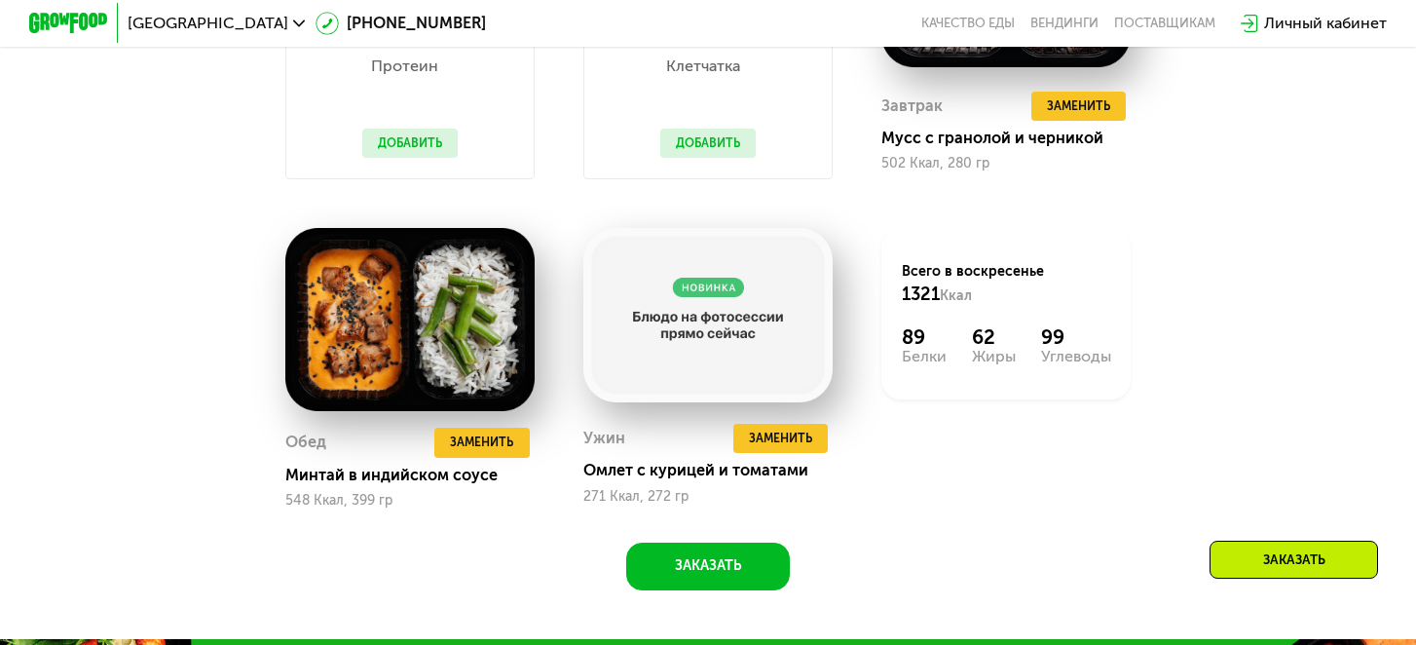
scroll to position [1453, 0]
